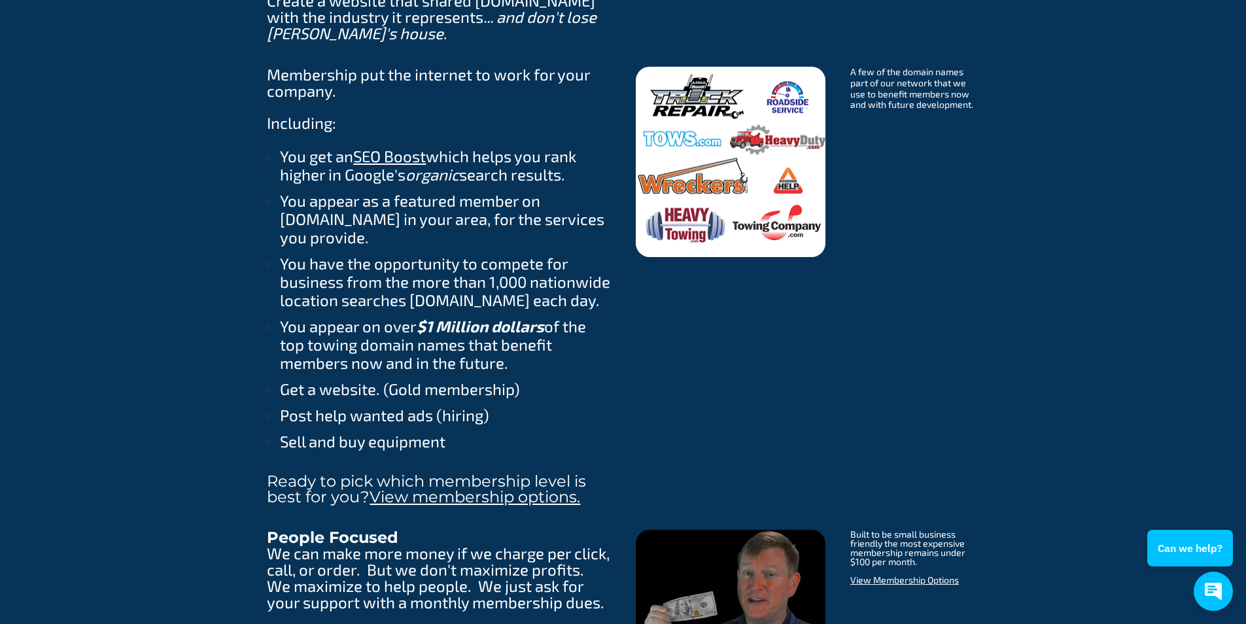
scroll to position [1700, 0]
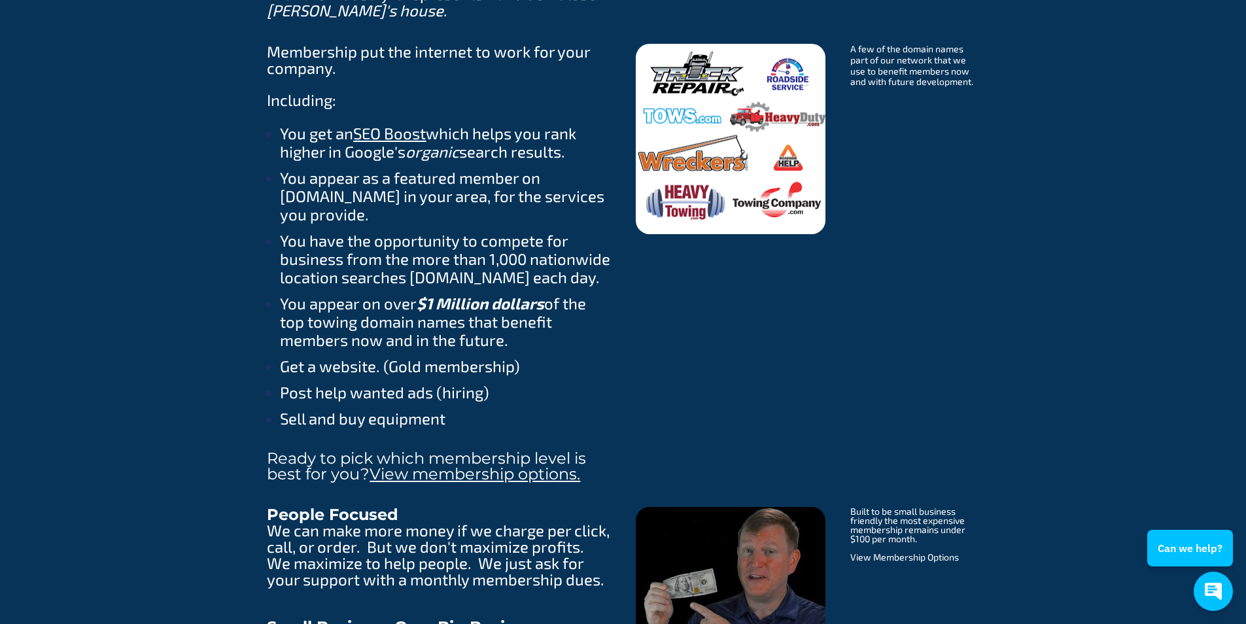
click at [889, 551] on span "View Membership Options" at bounding box center [904, 556] width 109 height 11
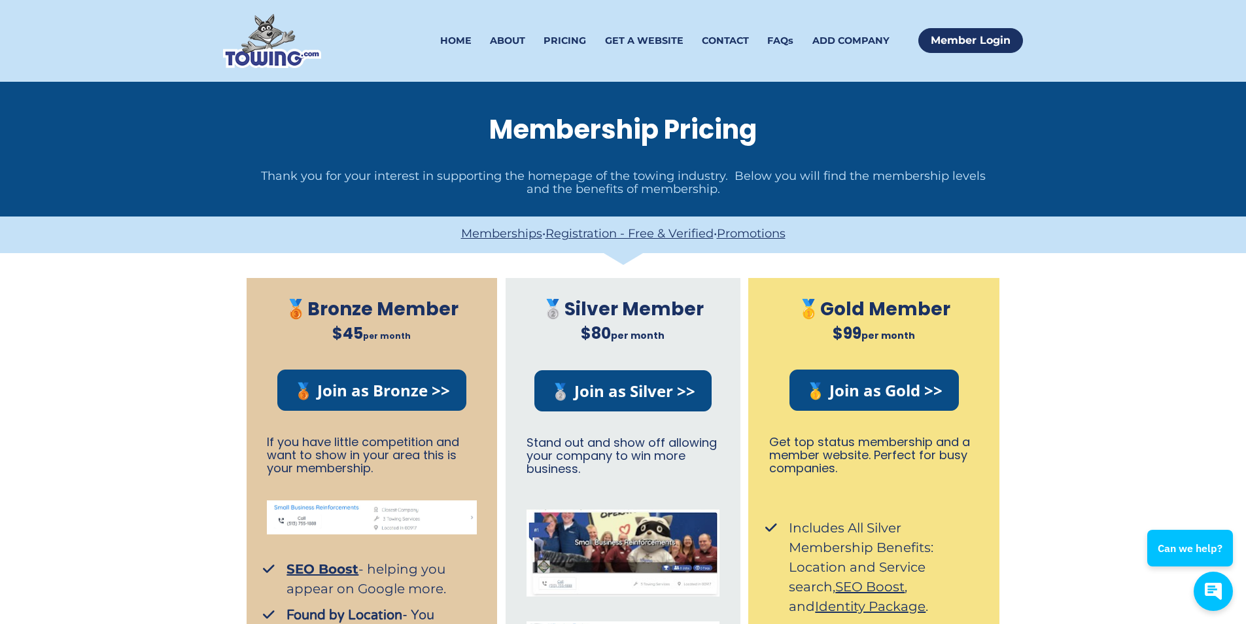
click at [299, 58] on img at bounding box center [272, 41] width 98 height 54
